Goal: Ask a question

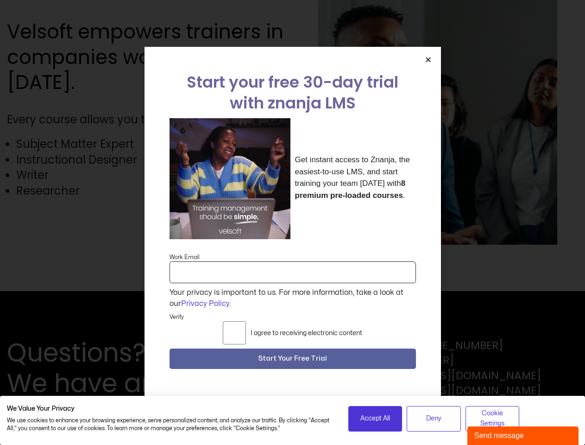
click at [292, 222] on div "Get instant access to Znanja, the easiest-to-use LMS, and start training your t…" at bounding box center [293, 178] width 247 height 121
click at [428, 59] on icon "Close" at bounding box center [428, 59] width 7 height 7
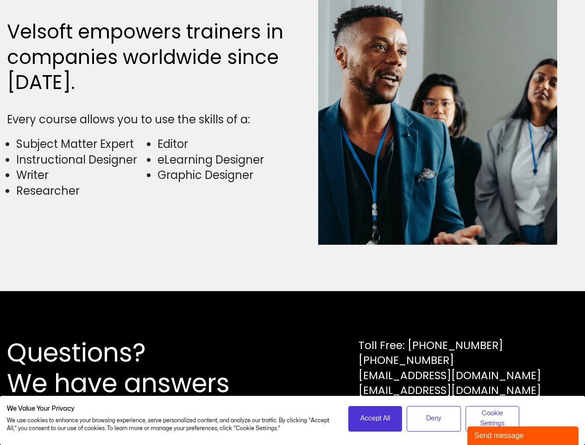
click at [293, 359] on div "Questions? We have answers Toll Free: [PHONE_NUMBER] [PHONE_NUMBER] [EMAIL_ADDR…" at bounding box center [292, 367] width 571 height 61
click at [375, 419] on span "Accept All" at bounding box center [376, 418] width 30 height 10
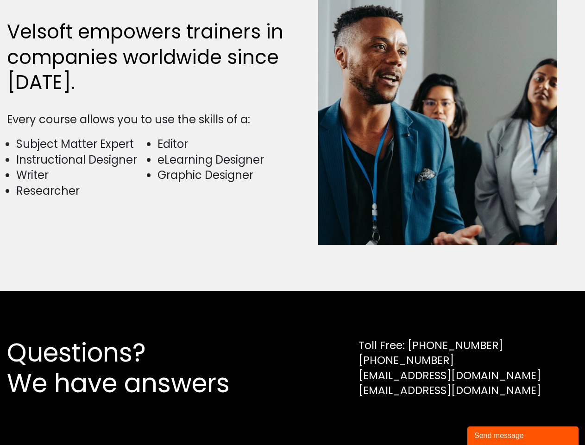
click at [434, 419] on div "Questions? We have answers Toll Free: [PHONE_NUMBER] [PHONE_NUMBER] [EMAIL_ADDR…" at bounding box center [292, 368] width 585 height 154
click at [493, 419] on div "Questions? We have answers Toll Free: [PHONE_NUMBER] [PHONE_NUMBER] [EMAIL_ADDR…" at bounding box center [292, 368] width 585 height 154
click at [523, 436] on div "Send message" at bounding box center [523, 435] width 97 height 11
